Goal: Ask a question

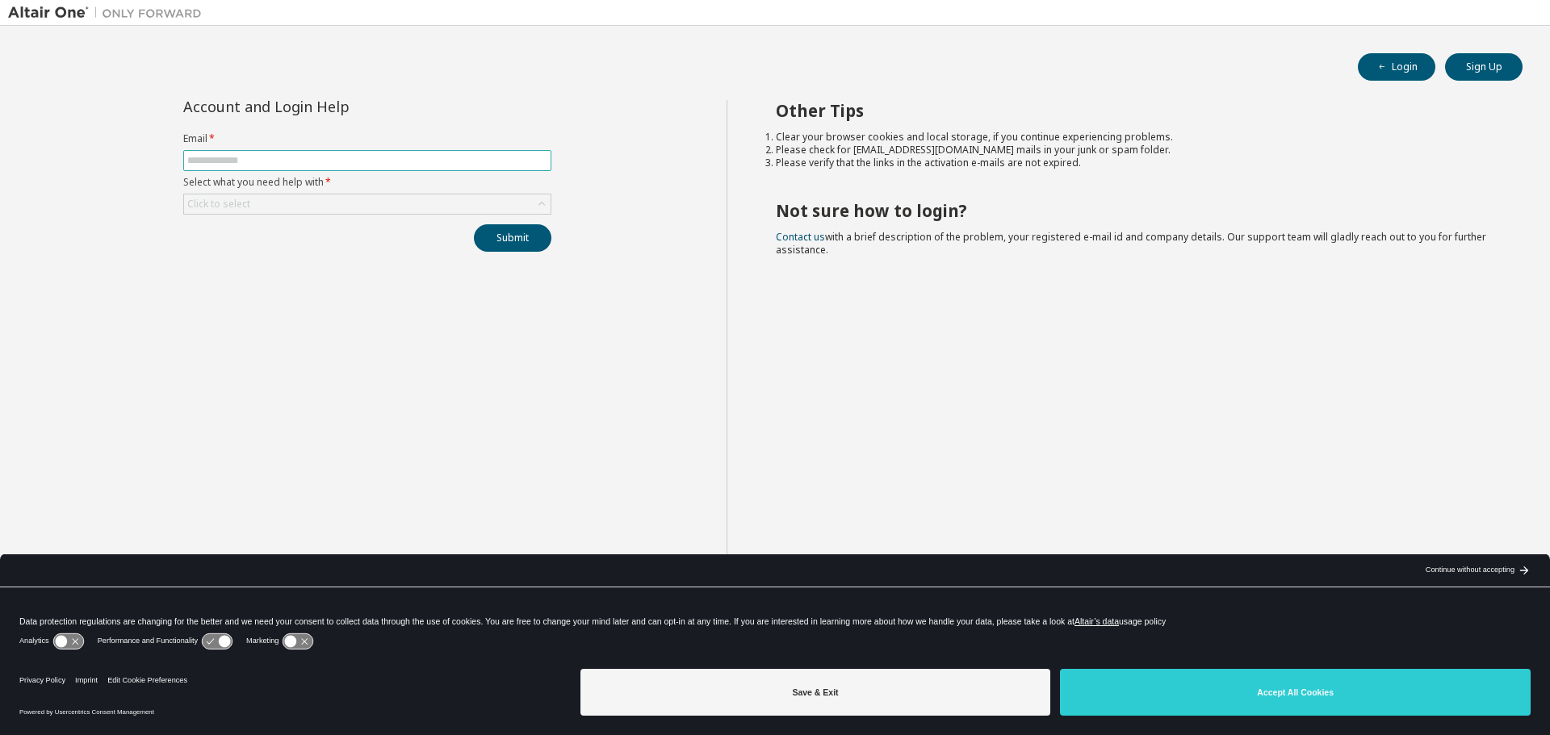
click at [231, 159] on input "text" at bounding box center [367, 160] width 360 height 13
type input "**********"
click at [517, 208] on div "Click to select" at bounding box center [367, 204] width 366 height 19
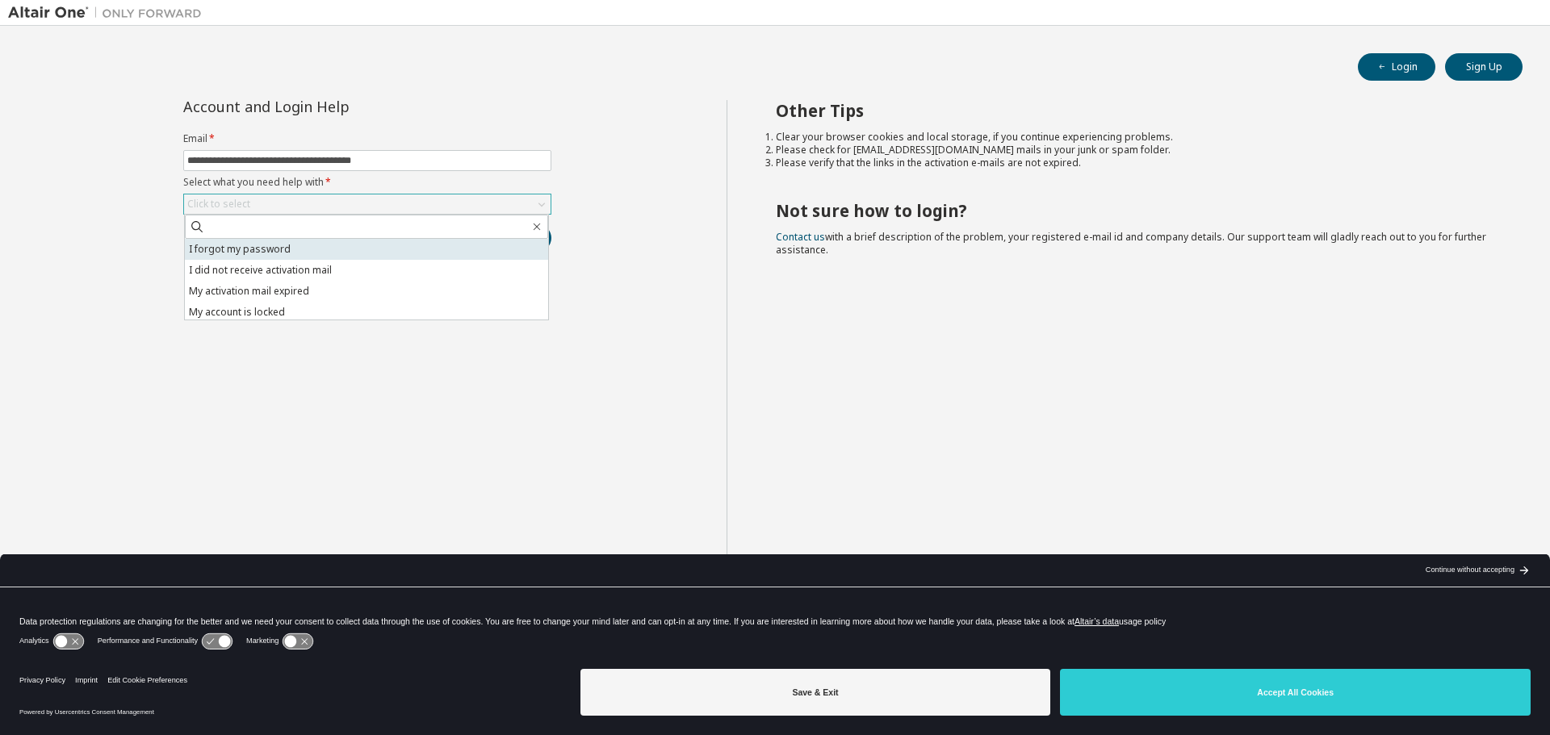
click at [358, 250] on li "I forgot my password" at bounding box center [366, 249] width 363 height 21
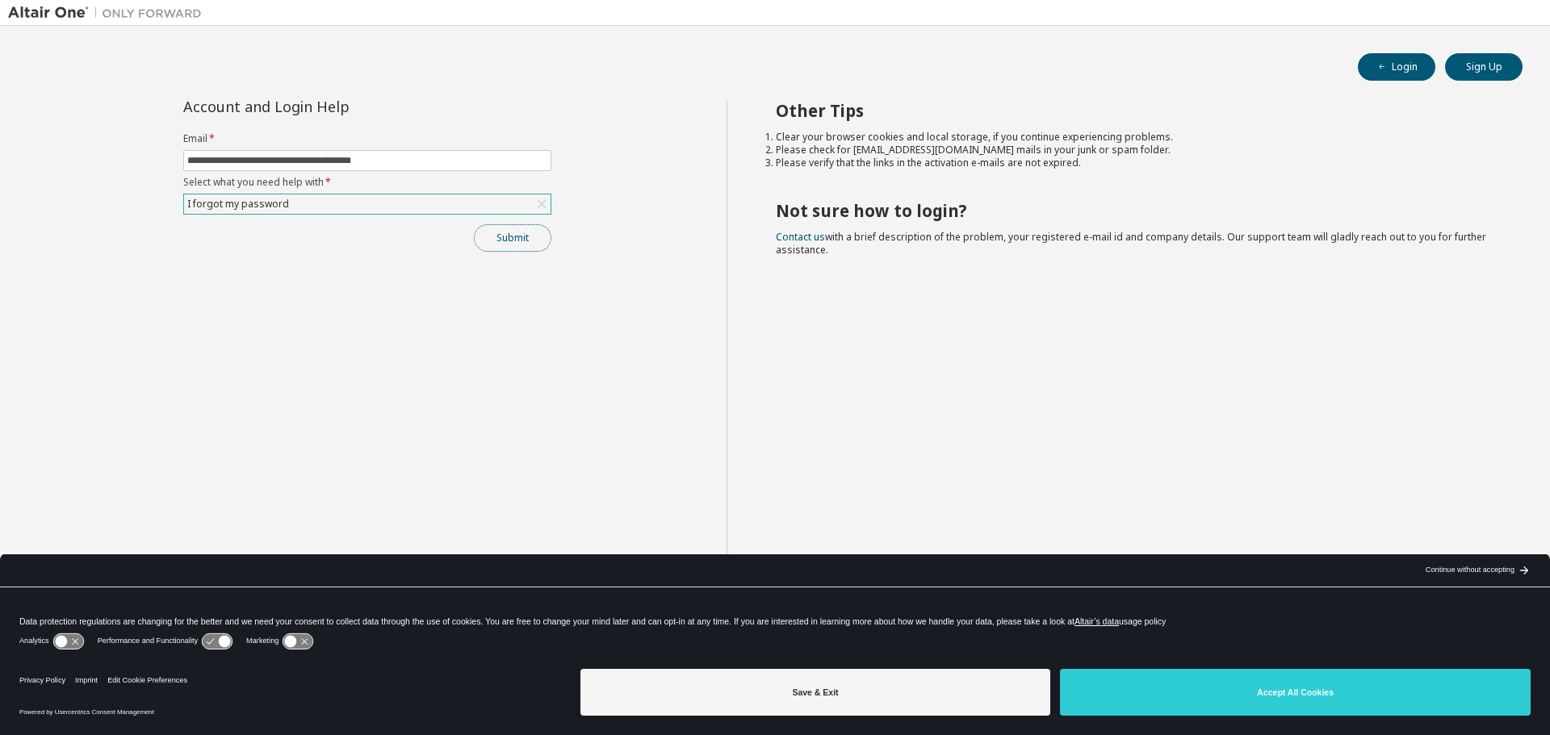
click at [518, 246] on button "Submit" at bounding box center [512, 237] width 77 height 27
click at [520, 248] on button "Submit" at bounding box center [512, 237] width 77 height 27
click at [526, 198] on div "Click to select" at bounding box center [367, 204] width 366 height 19
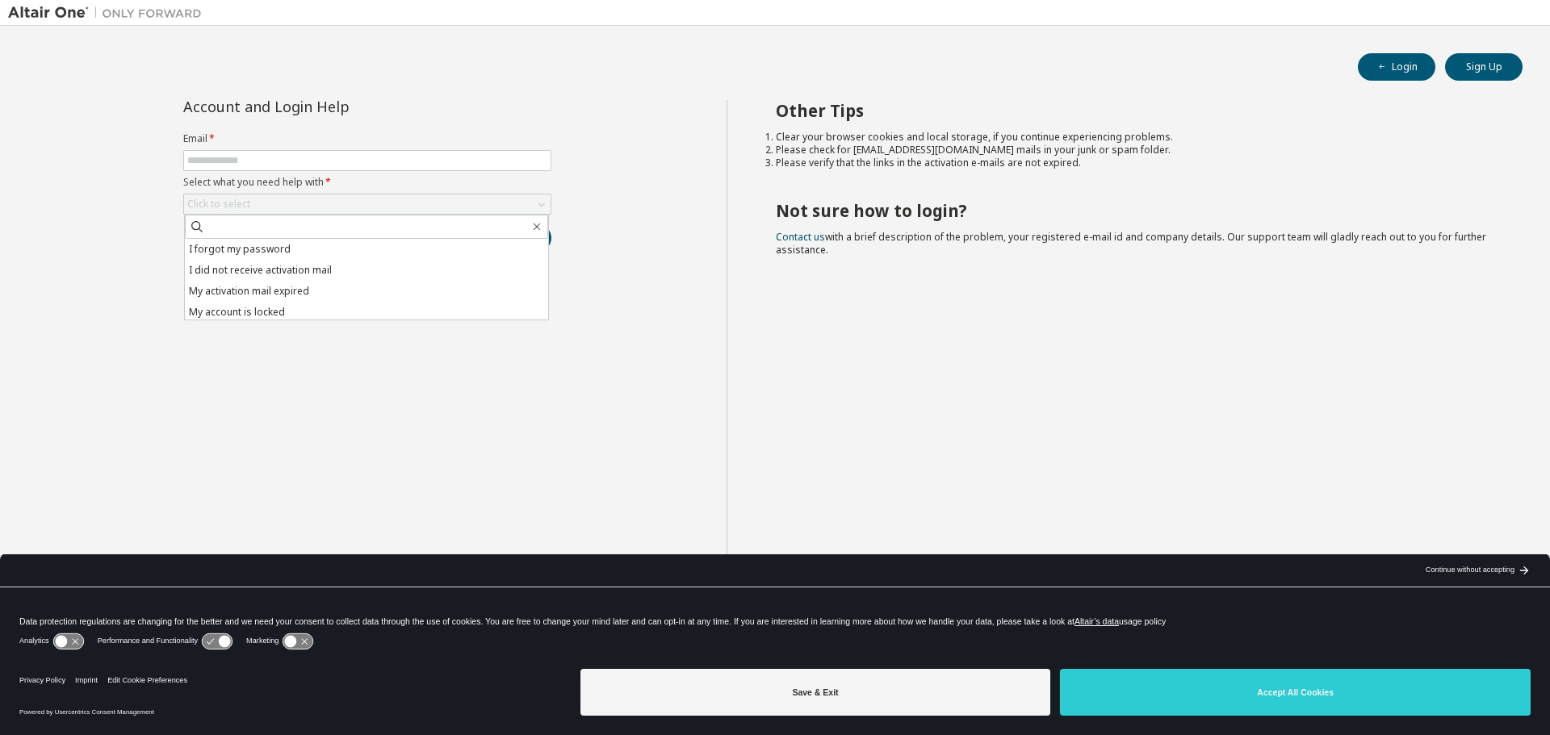
click at [598, 176] on div "Account and Login Help Email * Select what you need help with * Click to select…" at bounding box center [367, 380] width 718 height 561
